Goal: Task Accomplishment & Management: Use online tool/utility

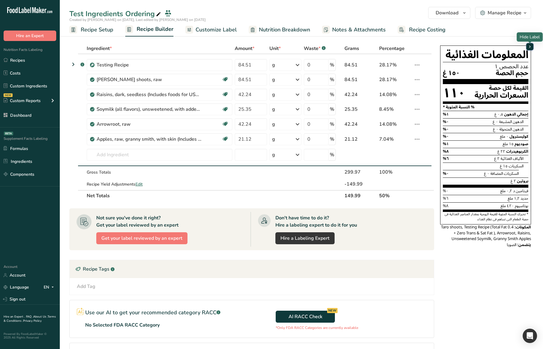
click at [531, 48] on icon "button" at bounding box center [530, 46] width 5 height 7
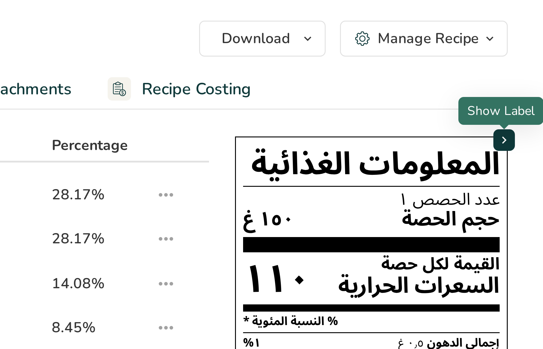
click at [530, 48] on icon "button" at bounding box center [530, 46] width 5 height 7
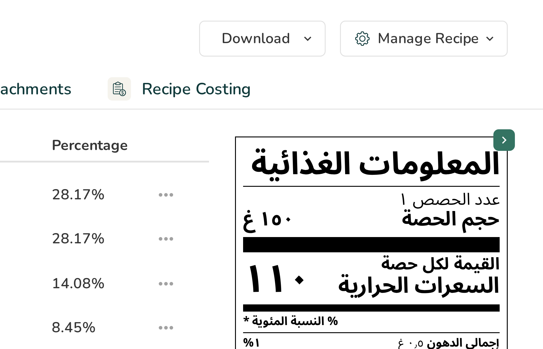
click at [537, 56] on section "Ingredient * Amount * Unit * Waste * .a-a{fill:#347362;}.b-a{fill:#fff;} Grams …" at bounding box center [301, 220] width 483 height 379
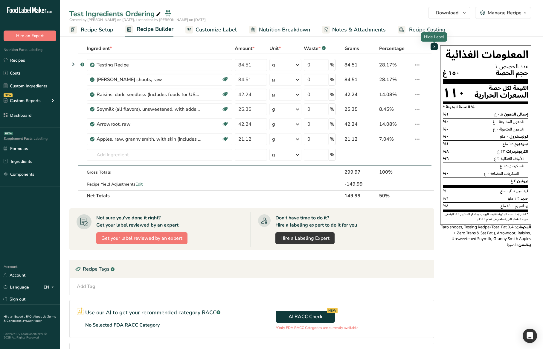
click at [434, 48] on icon "button" at bounding box center [434, 46] width 5 height 7
click at [435, 59] on div "Ingredient * Amount * Unit * Waste * .a-a{fill:#347362;}.b-a{fill:#fff;} Grams …" at bounding box center [253, 222] width 368 height 358
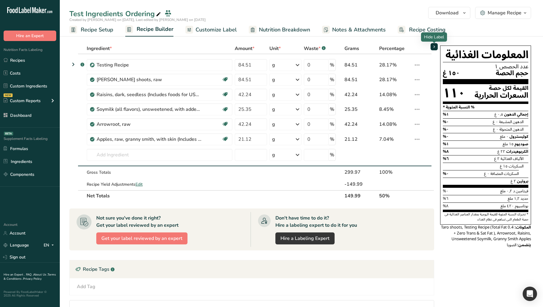
click at [437, 49] on span "button" at bounding box center [434, 46] width 7 height 7
click at [436, 49] on icon "button" at bounding box center [434, 46] width 5 height 7
click at [439, 117] on div "المعلومات الغذائية عدد الحصص ١ حجم الحصة ١٥٠ غ القيمة لكل حصة السعرات الحرارية …" at bounding box center [486, 146] width 96 height 207
click at [427, 283] on div "Add Tag Standard Tags Custom Tags Source of Antioxidants Prebiotic Effect Gut H…" at bounding box center [251, 286] width 355 height 7
click at [212, 36] on section "Ingredient * Amount * Unit * Waste * .a-a{fill:#347362;}.b-a{fill:#fff;} Grams …" at bounding box center [301, 220] width 483 height 379
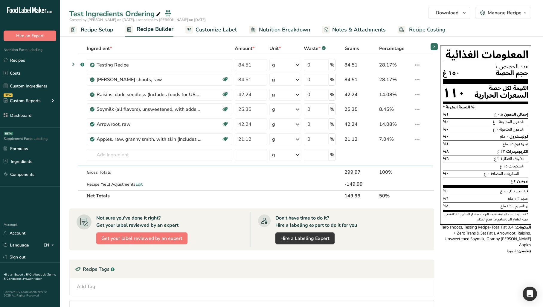
drag, startPoint x: 205, startPoint y: 33, endPoint x: 169, endPoint y: 31, distance: 35.6
click at [205, 33] on span "Customize Label" at bounding box center [216, 30] width 41 height 8
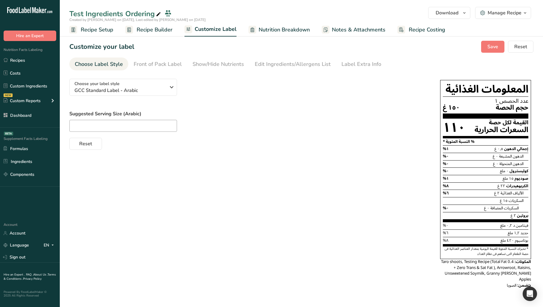
click at [165, 31] on span "Recipe Builder" at bounding box center [155, 30] width 36 height 8
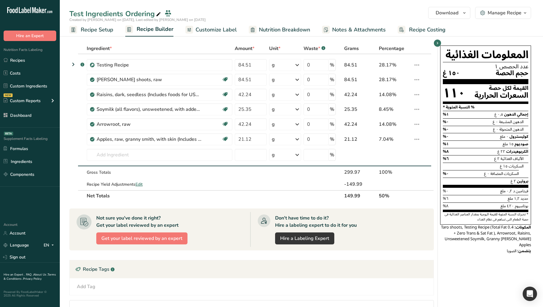
click at [451, 287] on div "المعلومات الغذائية عدد الحصص ١ حجم الحصة ١٥٠ غ القيمة لكل حصة السعرات الحرارية …" at bounding box center [486, 222] width 96 height 358
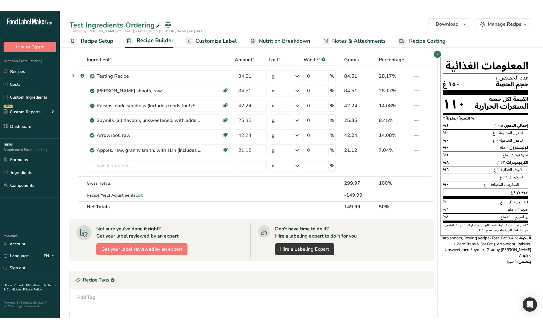
scroll to position [8, 0]
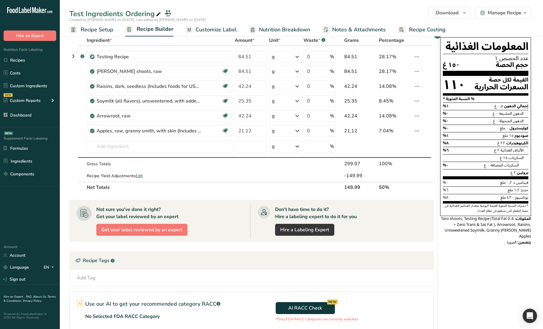
click at [458, 272] on div "المعلومات الغذائية عدد الحصص ١ حجم الحصة ١٥٠ غ القيمة لكل حصة السعرات الحرارية …" at bounding box center [486, 214] width 96 height 358
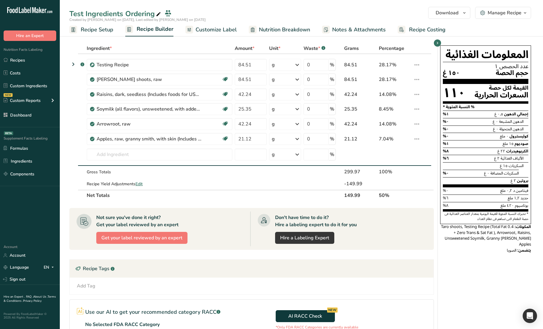
click at [437, 54] on div "Ingredient * Amount * Unit * Waste * .a-a{fill:#347362;}.b-a{fill:#fff;} Grams …" at bounding box center [253, 222] width 368 height 358
click at [439, 46] on icon "button" at bounding box center [437, 42] width 5 height 7
click at [439, 45] on icon "button" at bounding box center [437, 42] width 5 height 7
click at [438, 44] on icon "button" at bounding box center [437, 42] width 5 height 7
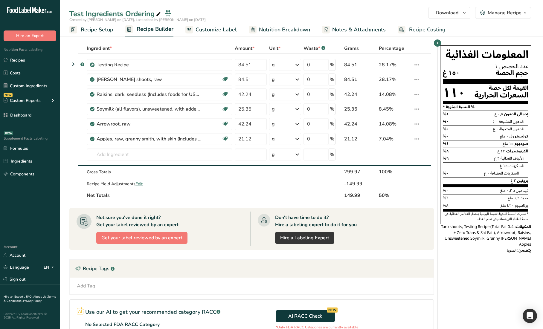
click at [451, 254] on div "المعلومات الغذائية عدد الحصص ١ حجم الحصة ١٥٠ غ القيمة لكل حصة السعرات الحرارية …" at bounding box center [486, 222] width 96 height 358
